Goal: Information Seeking & Learning: Learn about a topic

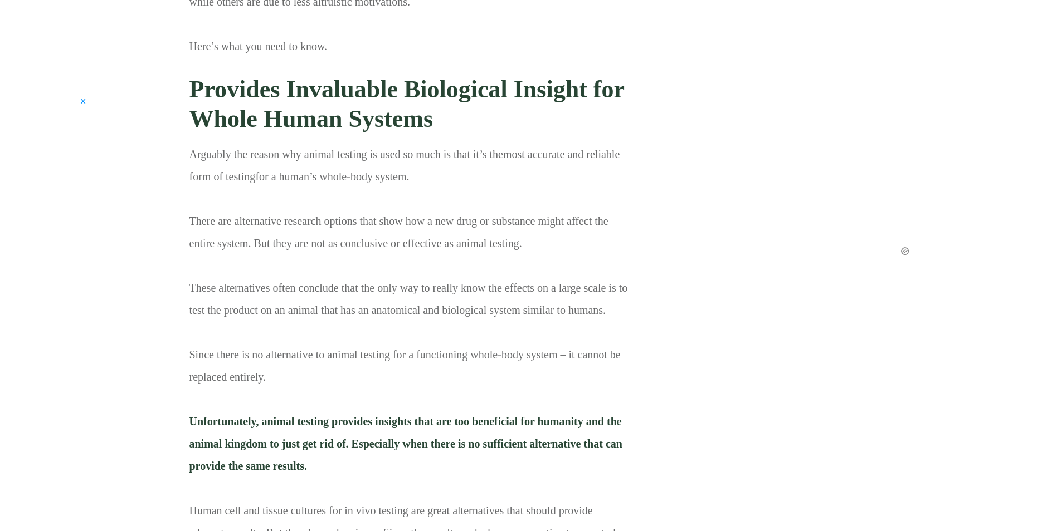
scroll to position [1504, 0]
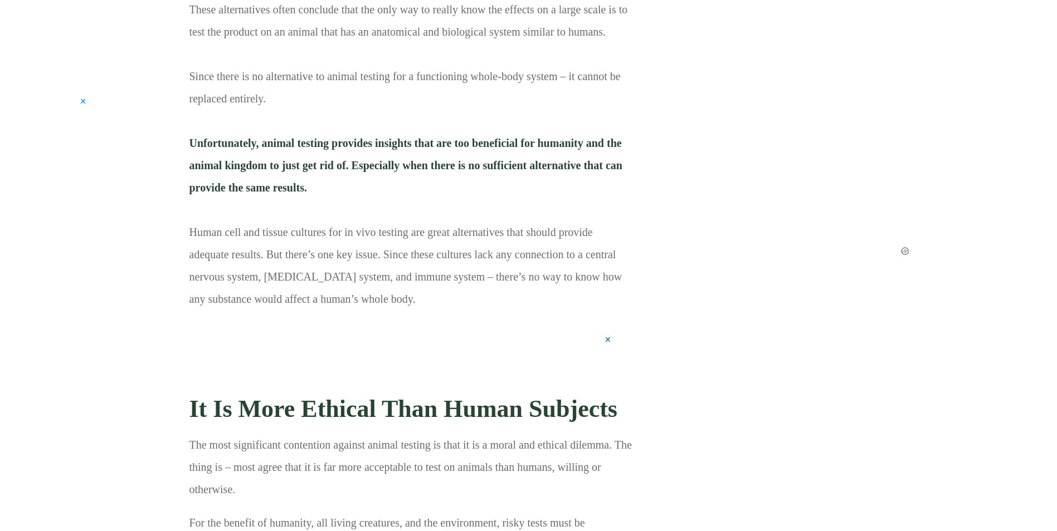
drag, startPoint x: 671, startPoint y: 285, endPoint x: 657, endPoint y: 389, distance: 105.1
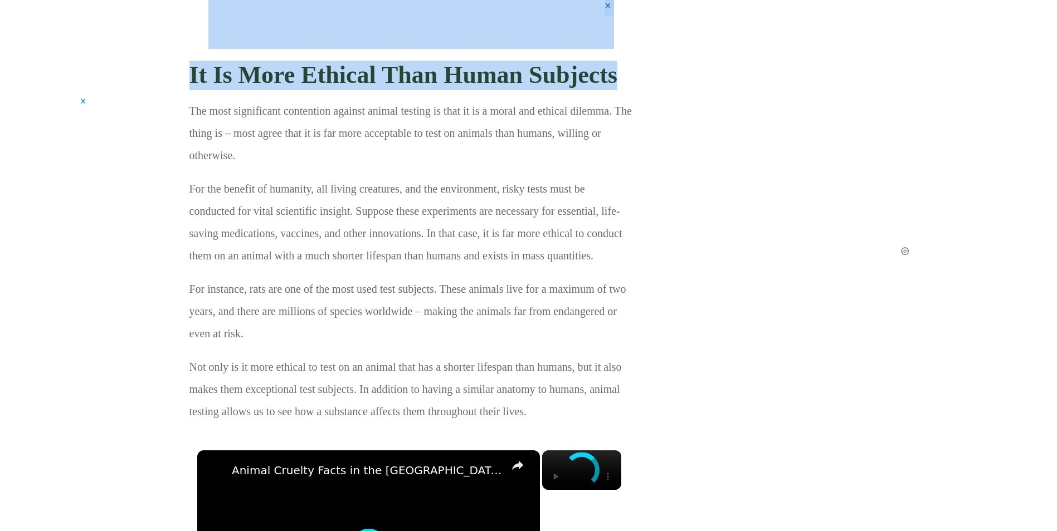
scroll to position [0, 0]
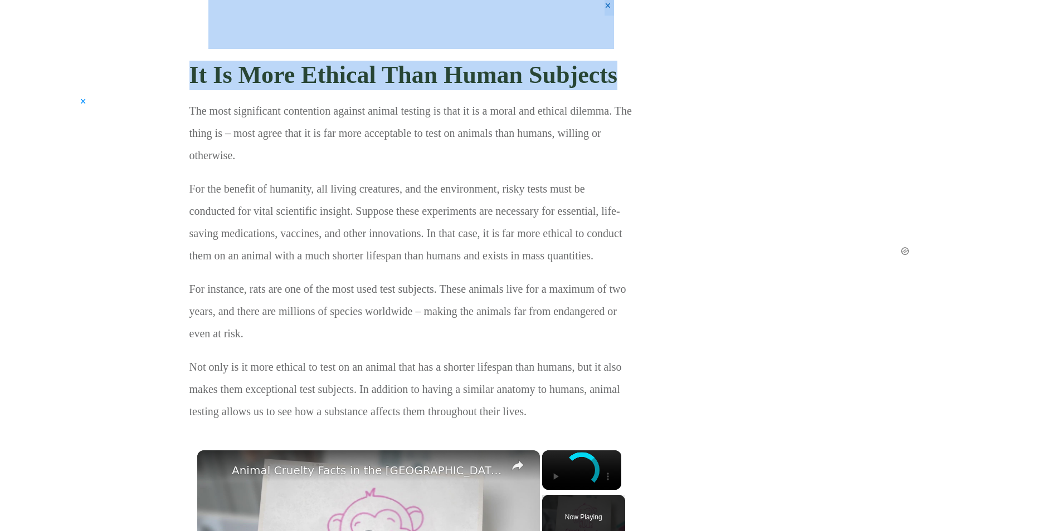
drag, startPoint x: 400, startPoint y: 116, endPoint x: 647, endPoint y: 81, distance: 249.7
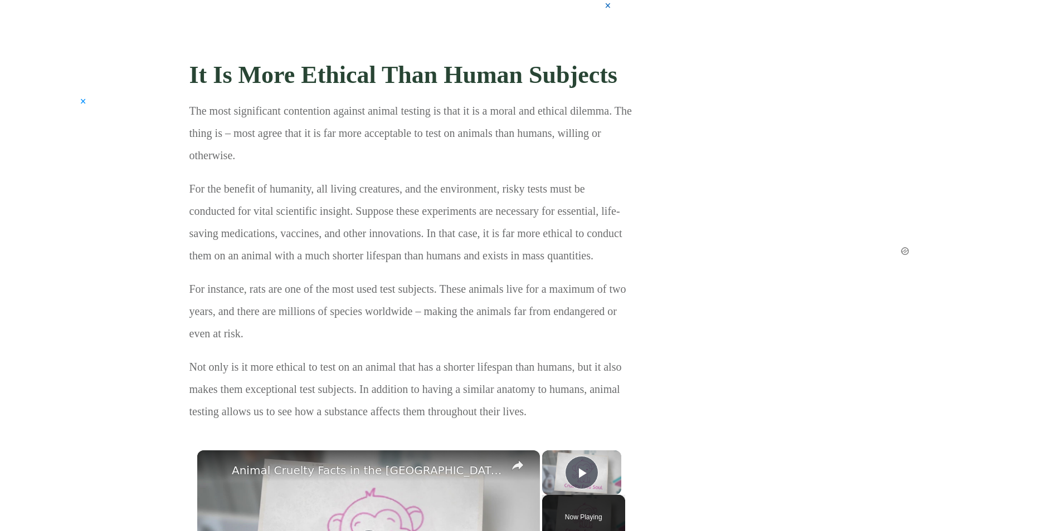
drag, startPoint x: 611, startPoint y: 77, endPoint x: 545, endPoint y: 57, distance: 68.7
click at [541, 57] on h3 "It Is More Ethical Than Human Subjects" at bounding box center [410, 75] width 443 height 46
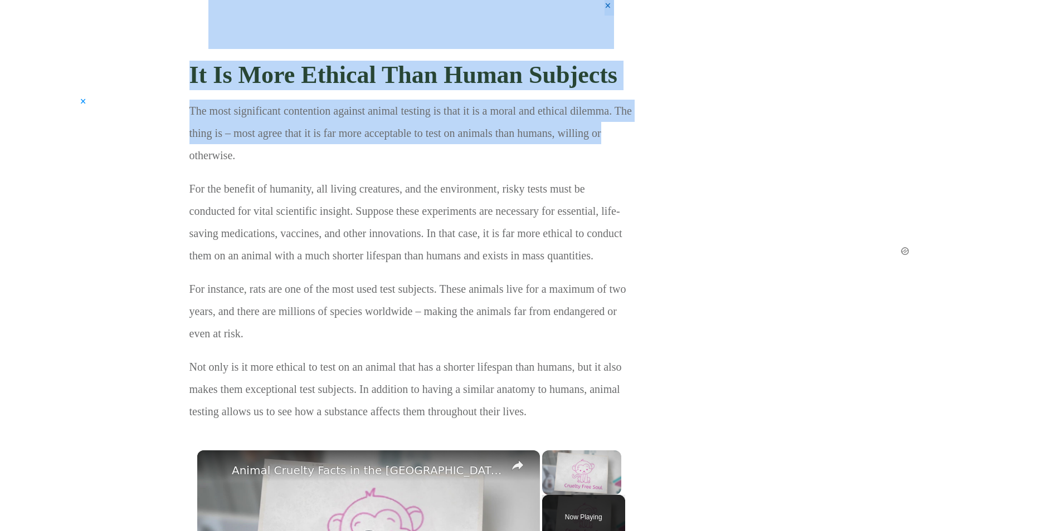
drag, startPoint x: 182, startPoint y: 74, endPoint x: 623, endPoint y: 118, distance: 442.8
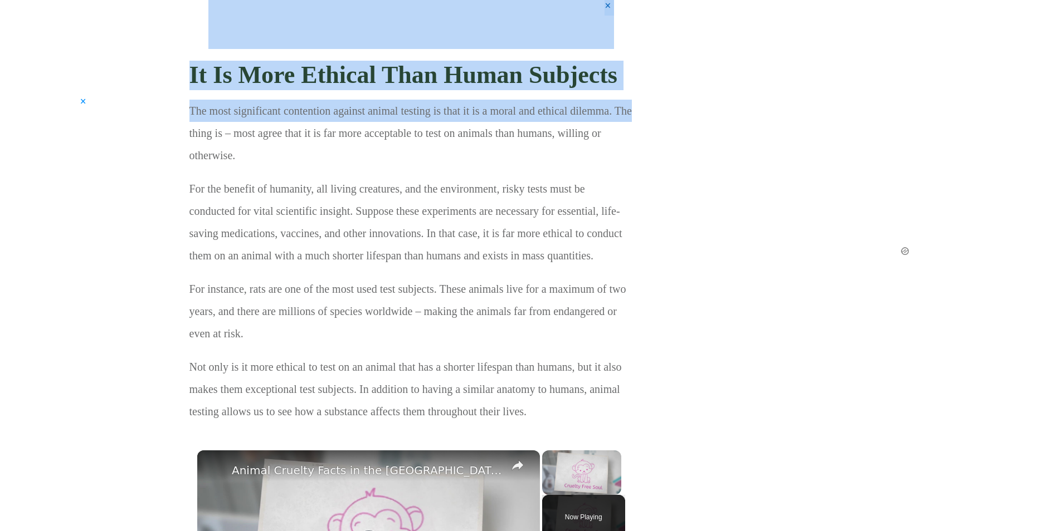
drag, startPoint x: 623, startPoint y: 118, endPoint x: 624, endPoint y: 97, distance: 20.6
click at [616, 102] on p "The most significant contention against animal testing is that it is a moral an…" at bounding box center [410, 139] width 443 height 78
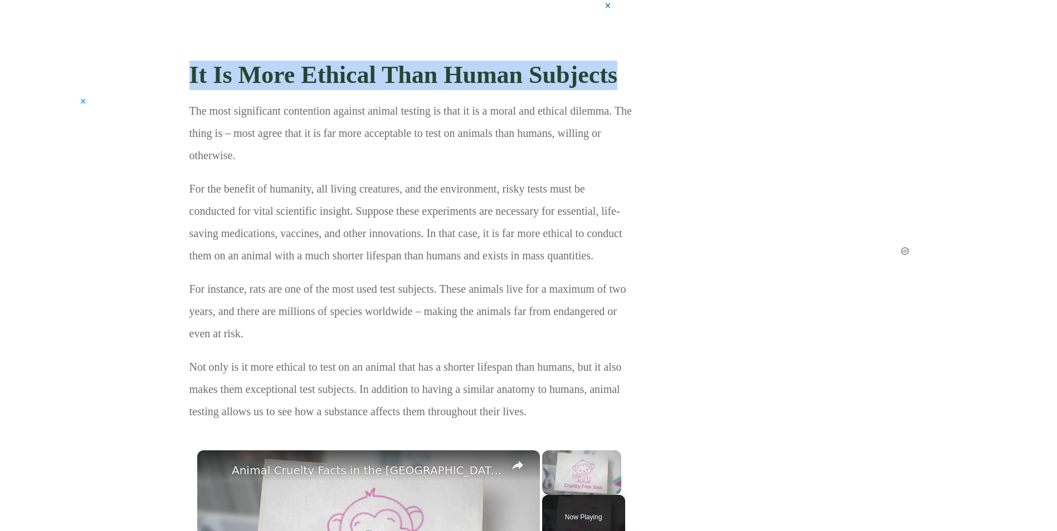
drag, startPoint x: 631, startPoint y: 80, endPoint x: 191, endPoint y: 54, distance: 440.8
click at [191, 54] on h3 "It Is More Ethical Than Human Subjects" at bounding box center [410, 75] width 443 height 46
drag, startPoint x: 191, startPoint y: 54, endPoint x: 303, endPoint y: 79, distance: 114.6
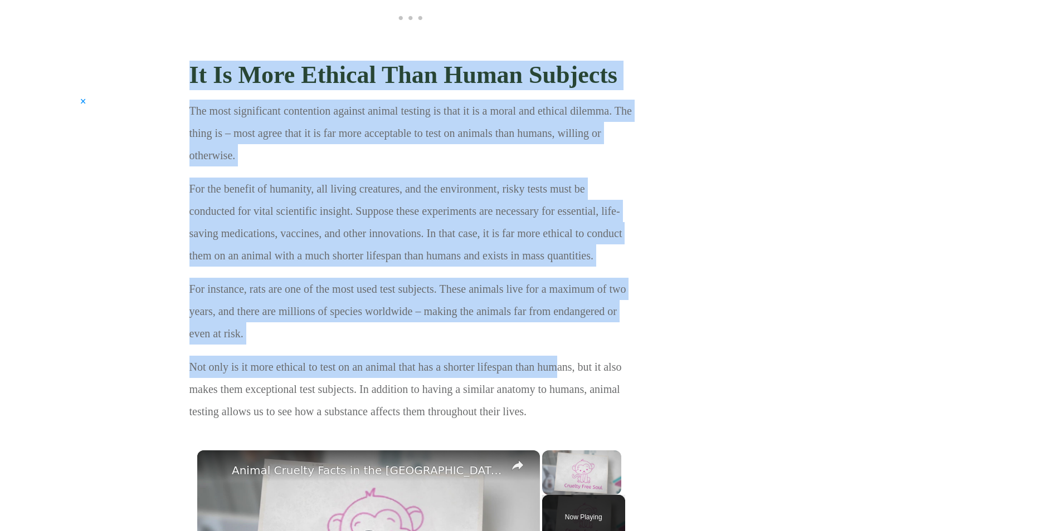
drag, startPoint x: 182, startPoint y: 99, endPoint x: 557, endPoint y: 378, distance: 467.4
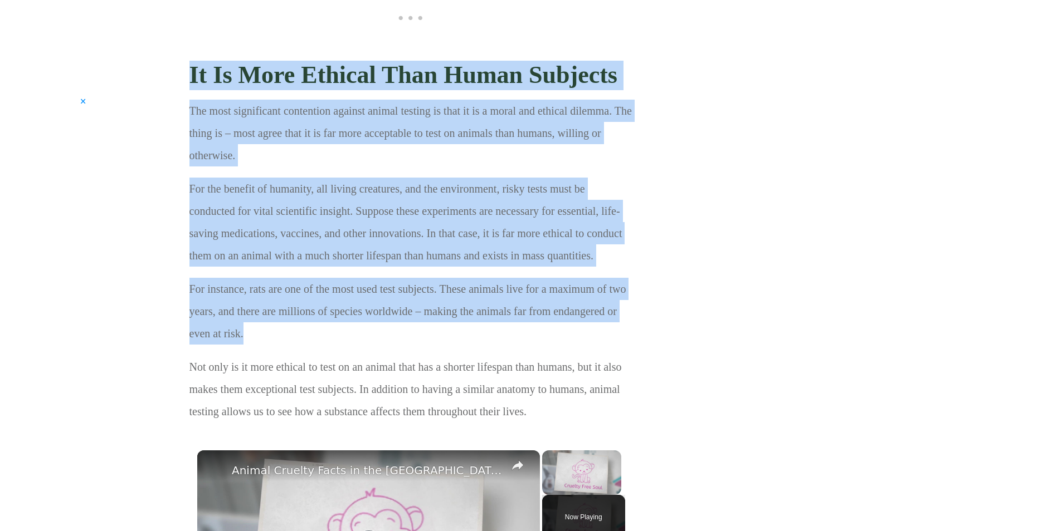
drag, startPoint x: 188, startPoint y: 107, endPoint x: 561, endPoint y: 331, distance: 435.5
drag, startPoint x: 561, startPoint y: 331, endPoint x: 597, endPoint y: 329, distance: 36.3
click at [565, 316] on p "For instance, rats are one of the most used test subjects. These animals live f…" at bounding box center [410, 317] width 443 height 78
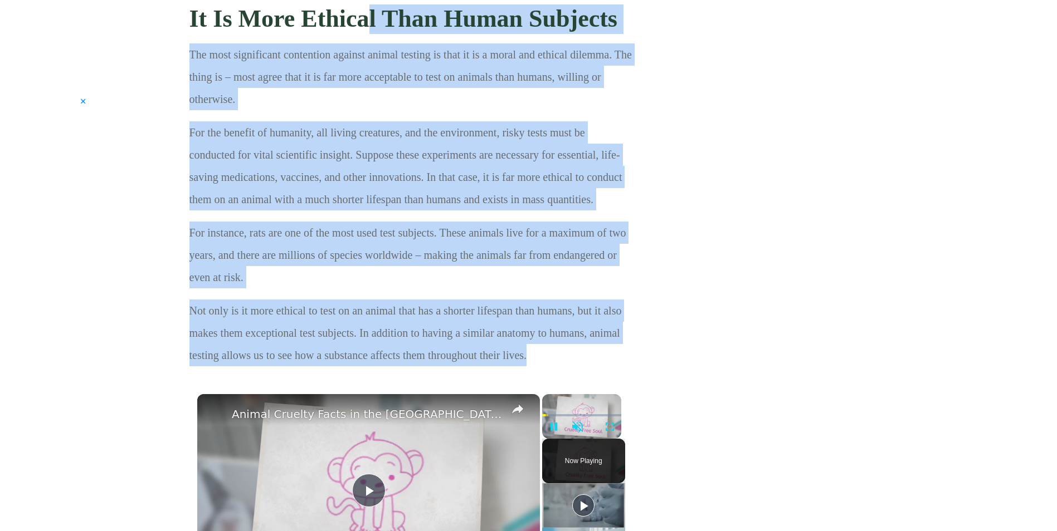
scroll to position [1730, 0]
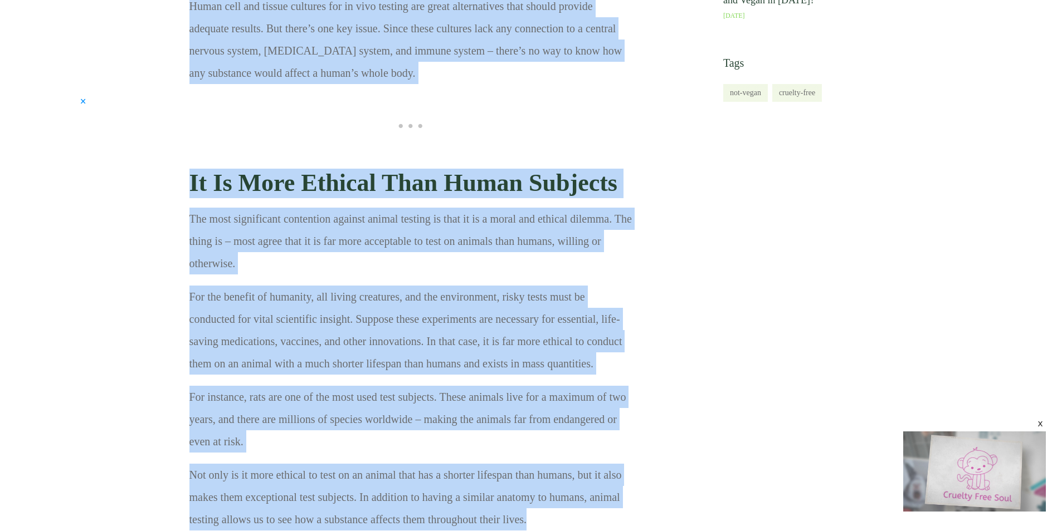
drag, startPoint x: 544, startPoint y: 183, endPoint x: 180, endPoint y: 216, distance: 364.7
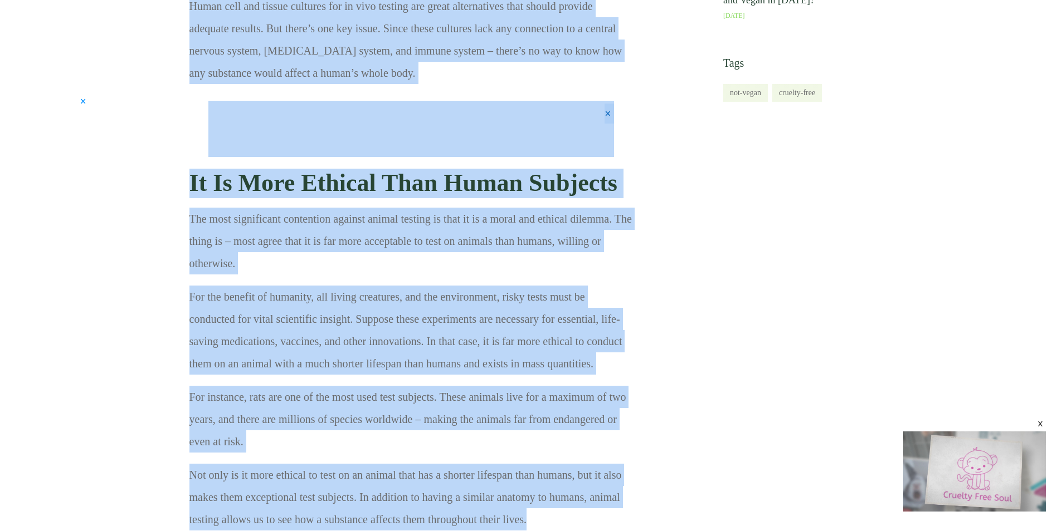
drag, startPoint x: 180, startPoint y: 216, endPoint x: 230, endPoint y: 197, distance: 53.3
click at [230, 197] on strong "It Is More Ethical Than Human Subjects" at bounding box center [403, 182] width 428 height 27
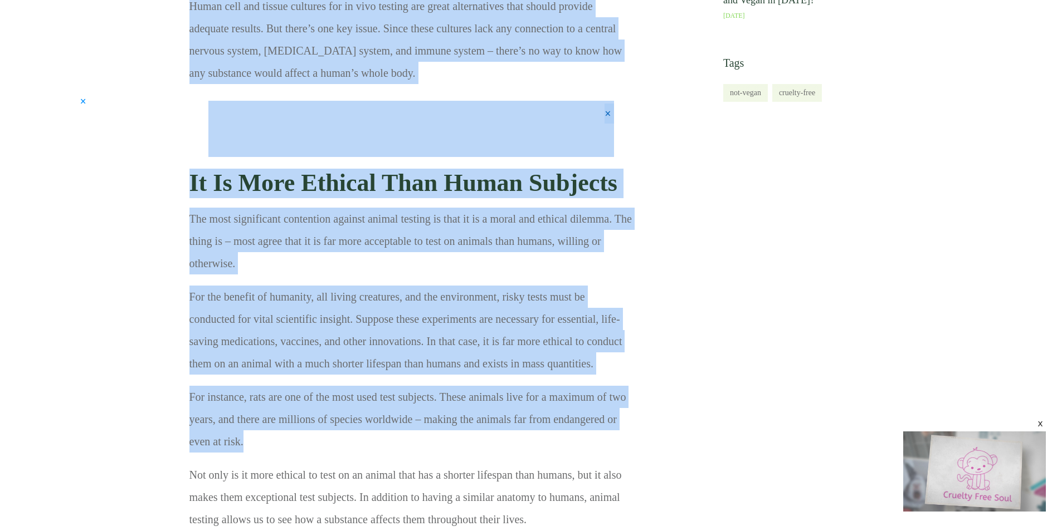
drag, startPoint x: 180, startPoint y: 163, endPoint x: 583, endPoint y: 451, distance: 495.1
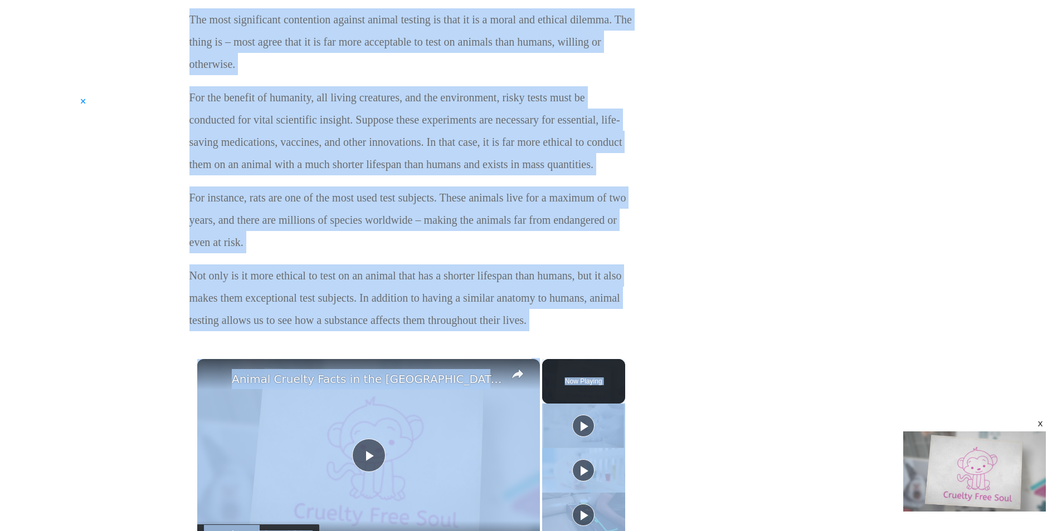
scroll to position [1982, 0]
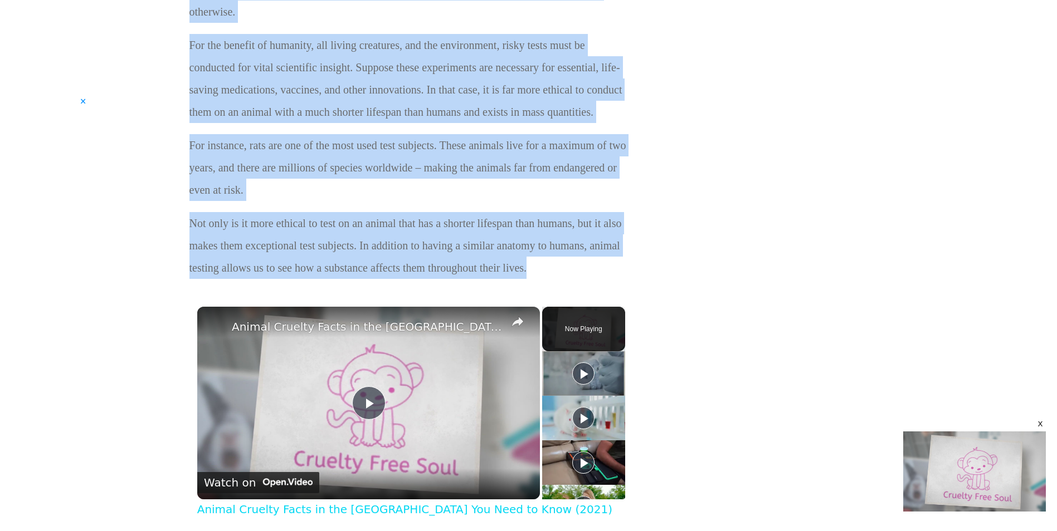
drag, startPoint x: 189, startPoint y: 192, endPoint x: 563, endPoint y: 287, distance: 385.7
drag, startPoint x: 563, startPoint y: 287, endPoint x: 515, endPoint y: 247, distance: 62.5
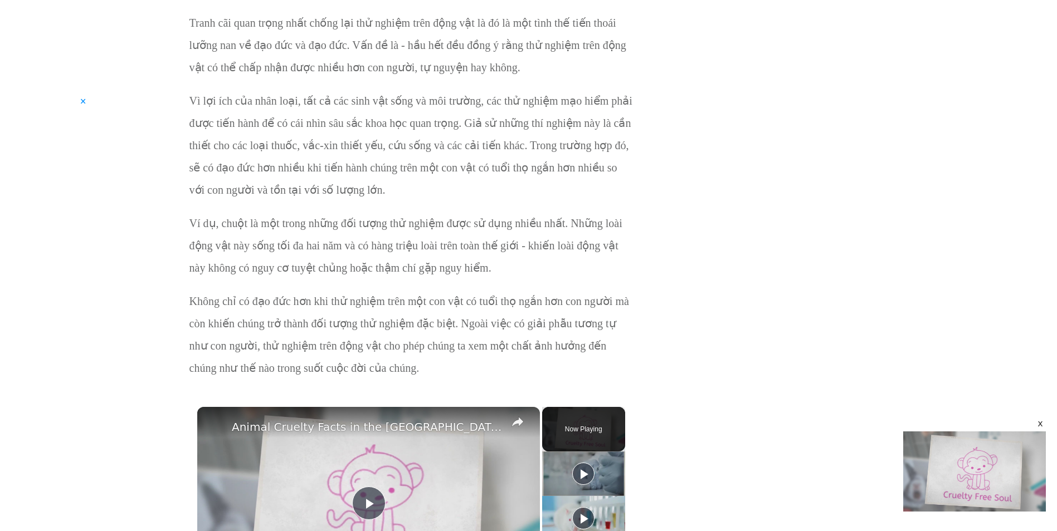
scroll to position [1815, 0]
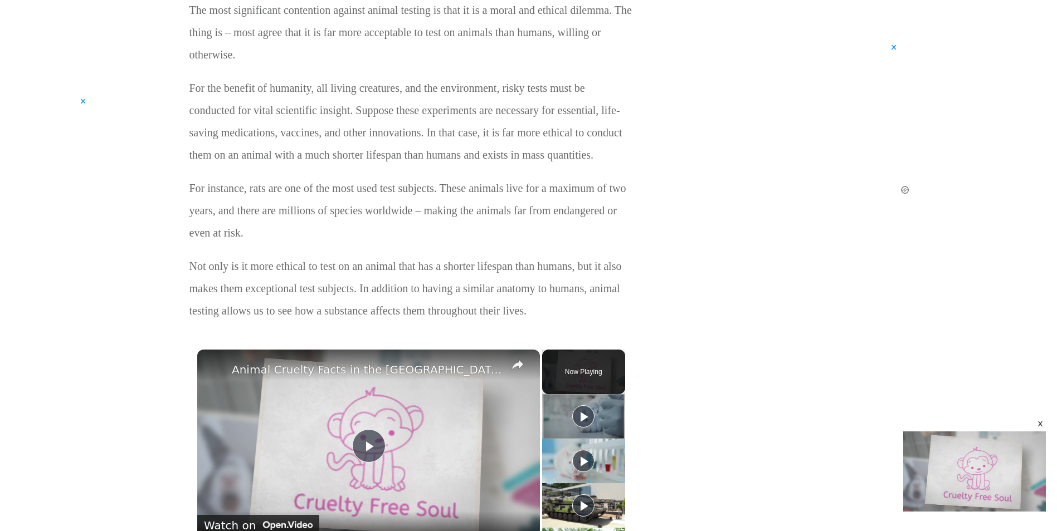
scroll to position [1883, 0]
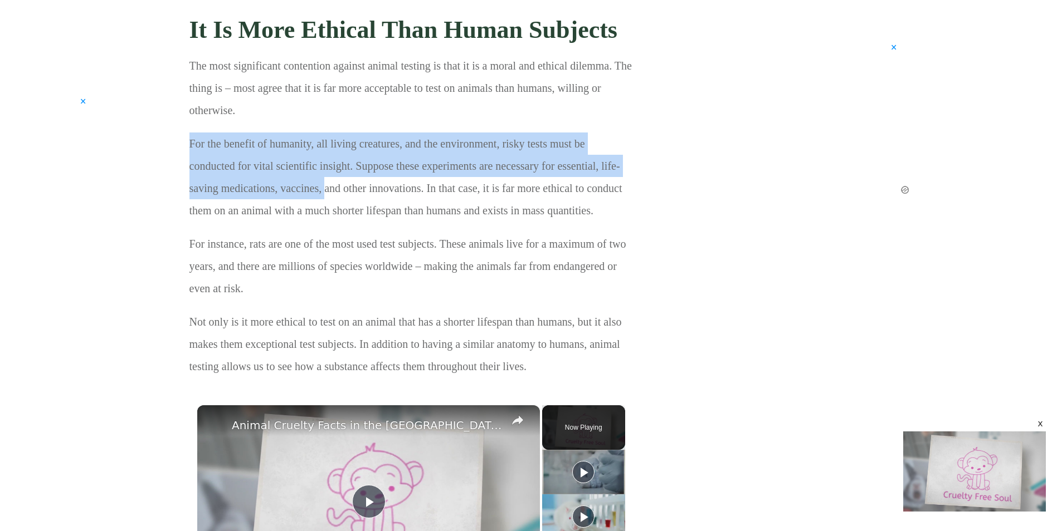
drag, startPoint x: 176, startPoint y: 135, endPoint x: 325, endPoint y: 197, distance: 161.1
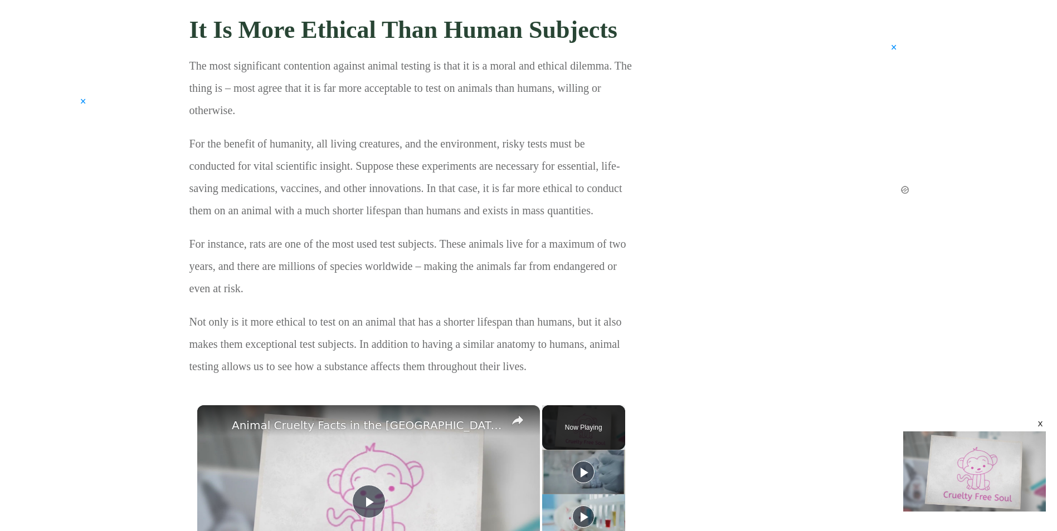
drag, startPoint x: 373, startPoint y: 184, endPoint x: 364, endPoint y: 179, distance: 10.0
click at [372, 184] on p "For the benefit of humanity, all living creatures, and the environment, risky t…" at bounding box center [410, 183] width 443 height 100
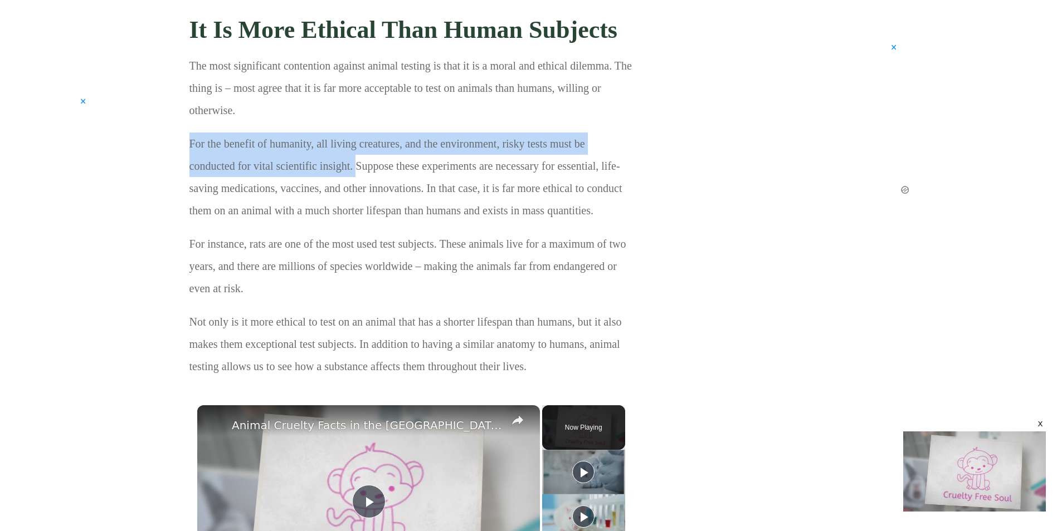
drag, startPoint x: 356, startPoint y: 167, endPoint x: 170, endPoint y: 134, distance: 188.9
drag, startPoint x: 170, startPoint y: 134, endPoint x: 206, endPoint y: 143, distance: 37.4
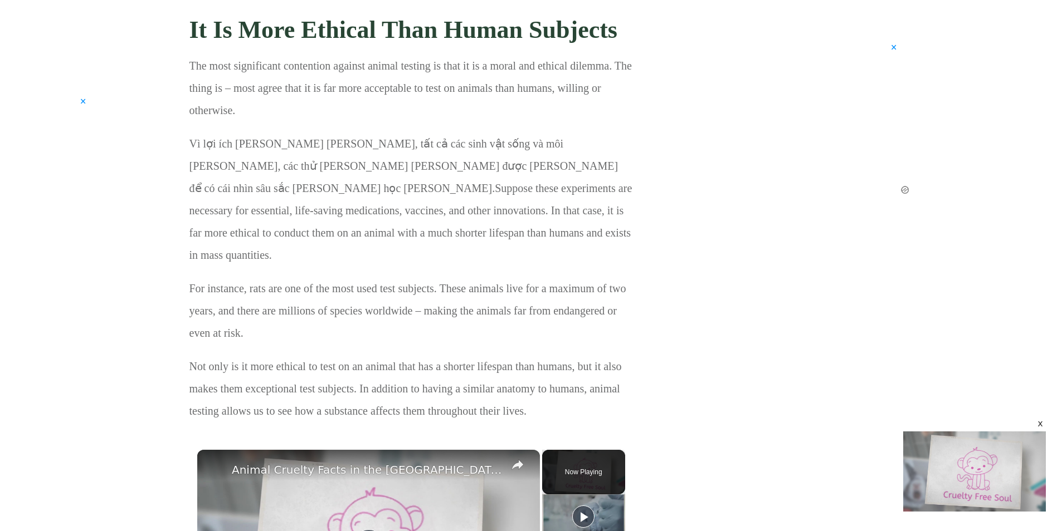
click at [573, 194] on p "Vì lợi ích [PERSON_NAME] [PERSON_NAME], tất cả các sinh vật sống và môi [PERSON…" at bounding box center [410, 205] width 443 height 145
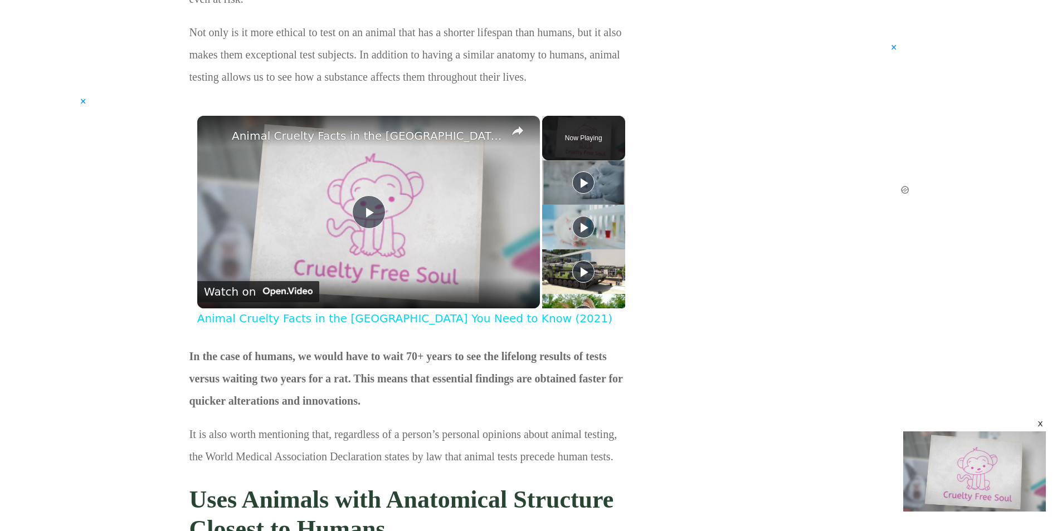
scroll to position [2385, 0]
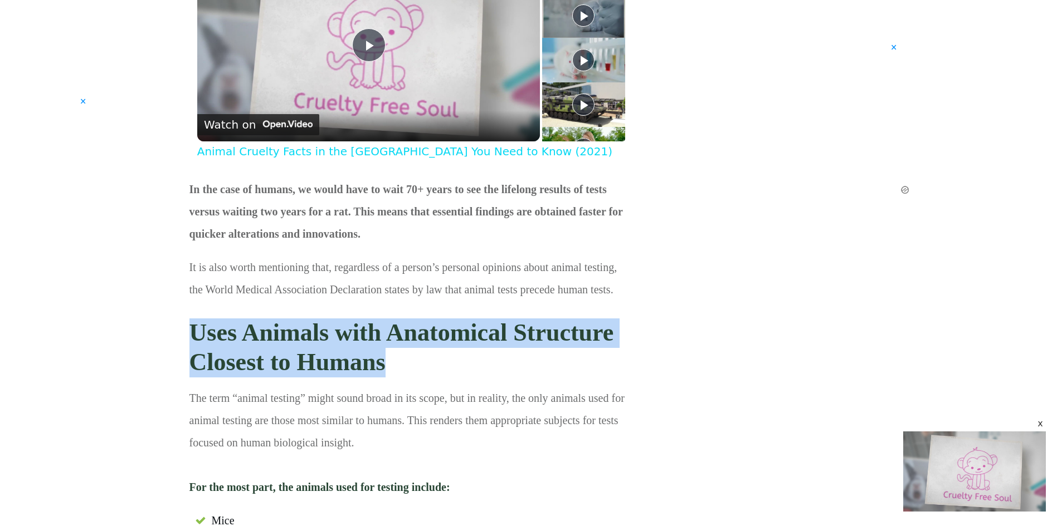
drag, startPoint x: 403, startPoint y: 337, endPoint x: 191, endPoint y: 318, distance: 212.5
click at [191, 318] on h3 "Uses Animals with Anatomical Structure Closest to Humans" at bounding box center [410, 348] width 443 height 76
drag, startPoint x: 191, startPoint y: 318, endPoint x: 228, endPoint y: 326, distance: 37.7
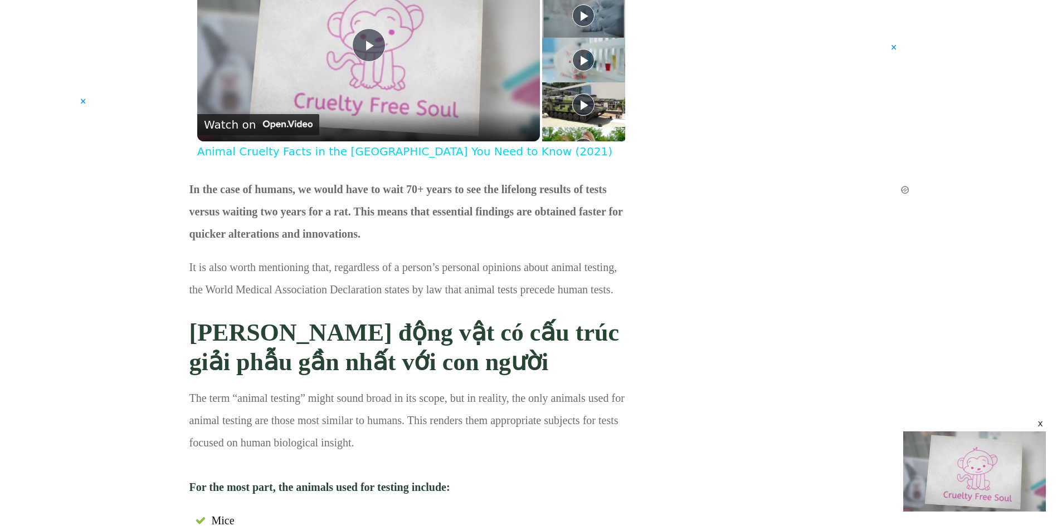
click at [530, 353] on h3 "[PERSON_NAME] động vật có cấu trúc giải phẫu gần nhất với con người" at bounding box center [410, 348] width 443 height 76
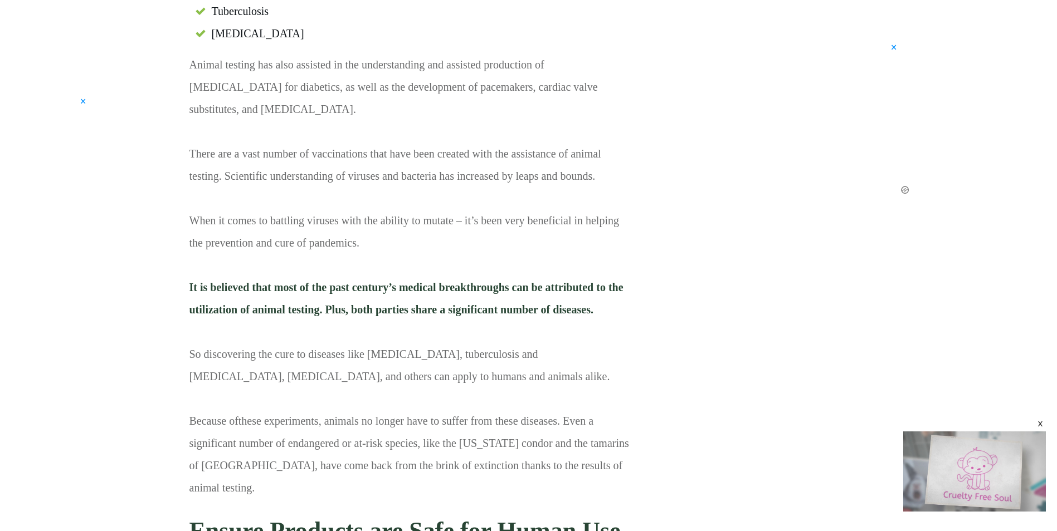
scroll to position [4000, 0]
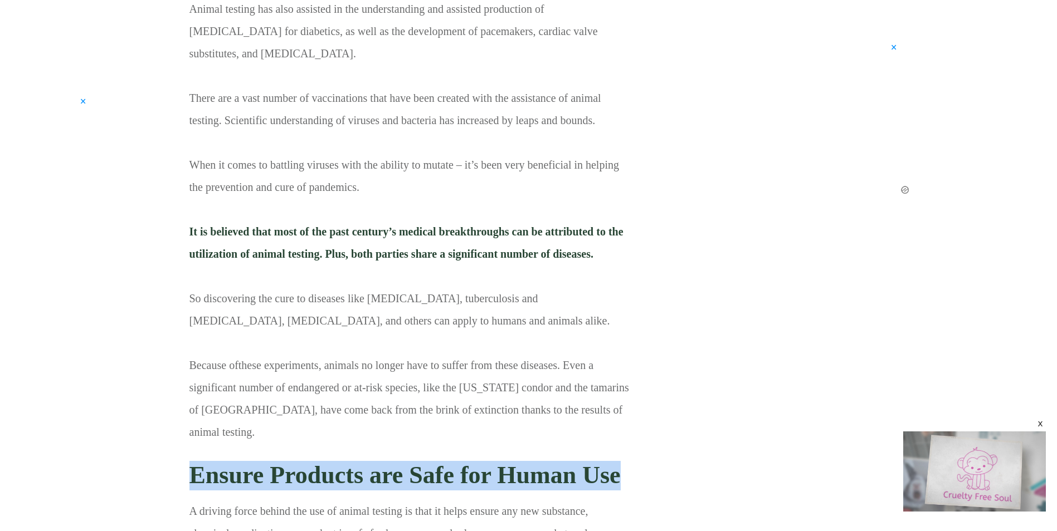
drag, startPoint x: 176, startPoint y: 410, endPoint x: 626, endPoint y: 419, distance: 450.2
drag, startPoint x: 626, startPoint y: 419, endPoint x: 614, endPoint y: 404, distance: 19.4
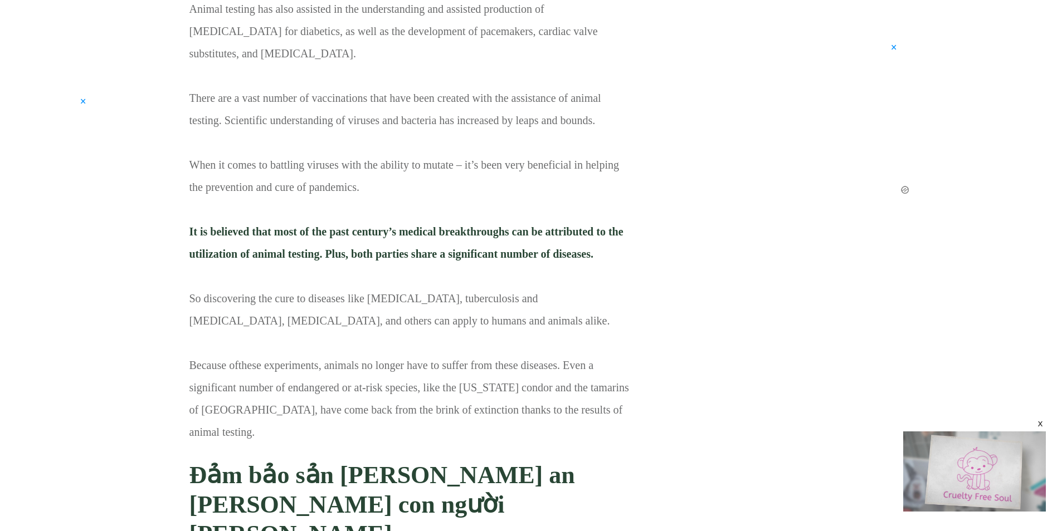
click at [631, 365] on p "Animal testing has also assisted in the understanding and assisted production o…" at bounding box center [410, 225] width 443 height 454
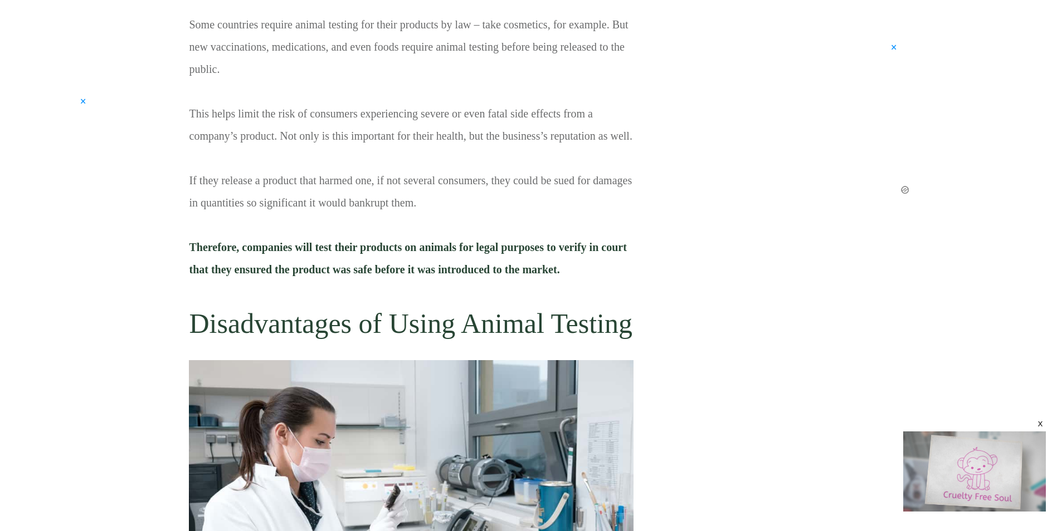
scroll to position [4947, 0]
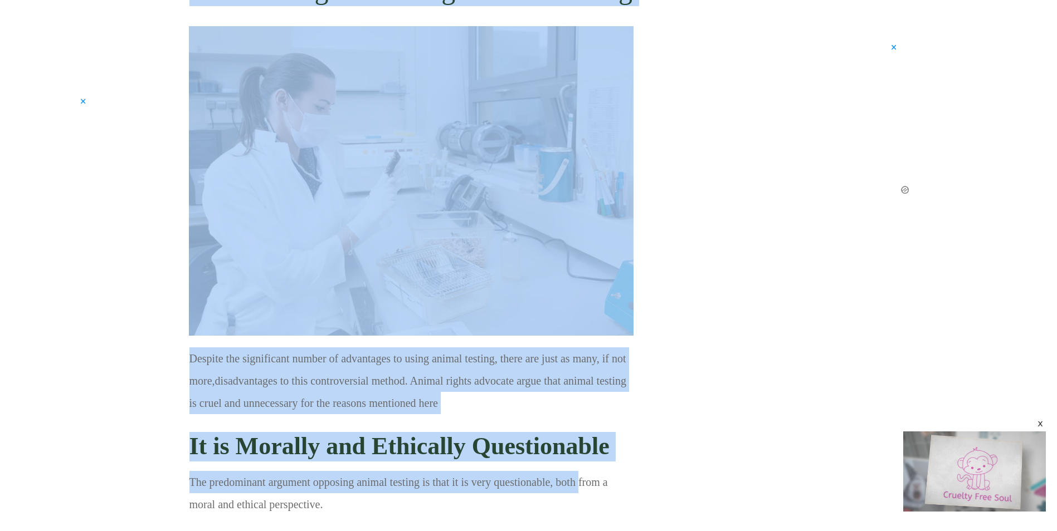
drag, startPoint x: 186, startPoint y: 336, endPoint x: 580, endPoint y: 394, distance: 398.0
click at [580, 394] on div "Animal testing is a controversial method of scientific research that we’ve deba…" at bounding box center [411, 289] width 467 height 9444
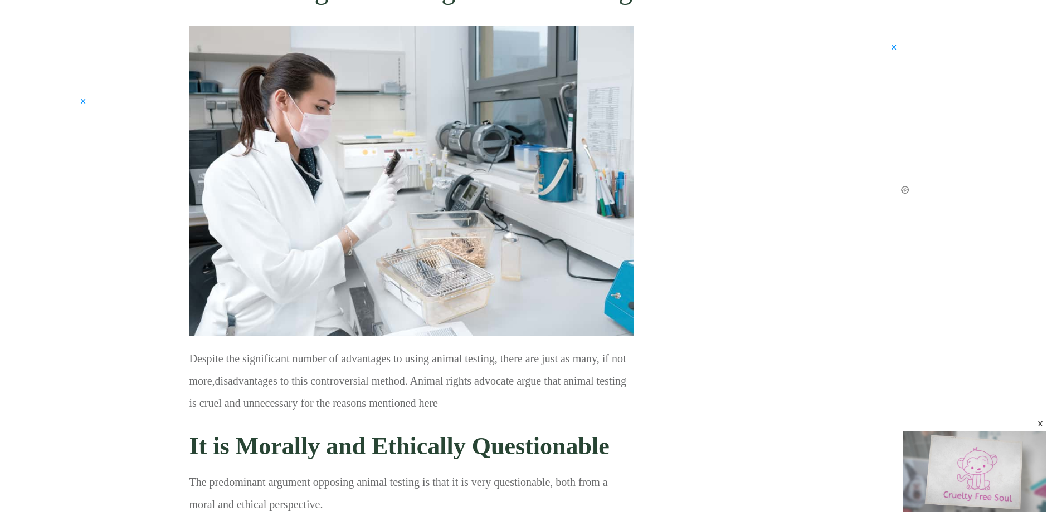
drag, startPoint x: 580, startPoint y: 394, endPoint x: 589, endPoint y: 387, distance: 11.5
